Goal: Use online tool/utility: Utilize a website feature to perform a specific function

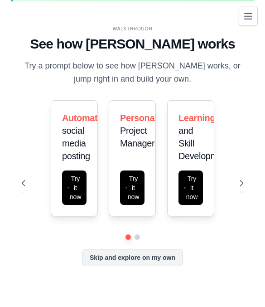
scroll to position [49, 0]
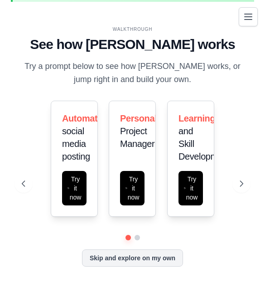
click at [155, 266] on button "Skip and explore on my own" at bounding box center [132, 257] width 101 height 17
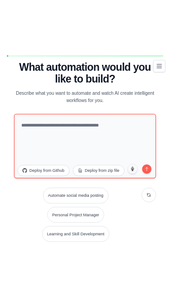
scroll to position [58, 0]
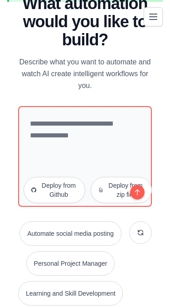
click at [149, 12] on icon "Toggle navigation" at bounding box center [153, 16] width 11 height 11
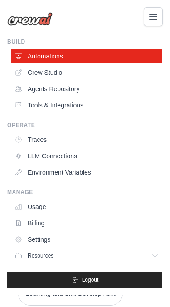
click at [128, 71] on link "Crew Studio" at bounding box center [86, 72] width 151 height 14
click at [117, 70] on link "Crew Studio" at bounding box center [86, 72] width 151 height 14
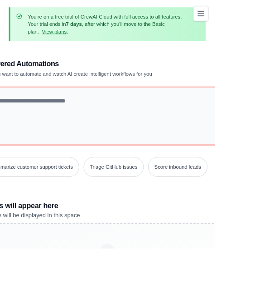
click at [169, 7] on button "Toggle navigation" at bounding box center [248, 16] width 19 height 19
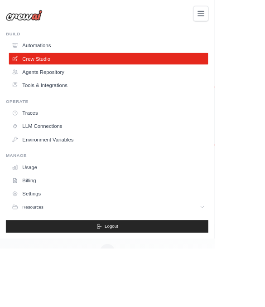
click at [169, 19] on icon "Toggle navigation" at bounding box center [248, 16] width 11 height 11
